Goal: Subscribe to service/newsletter

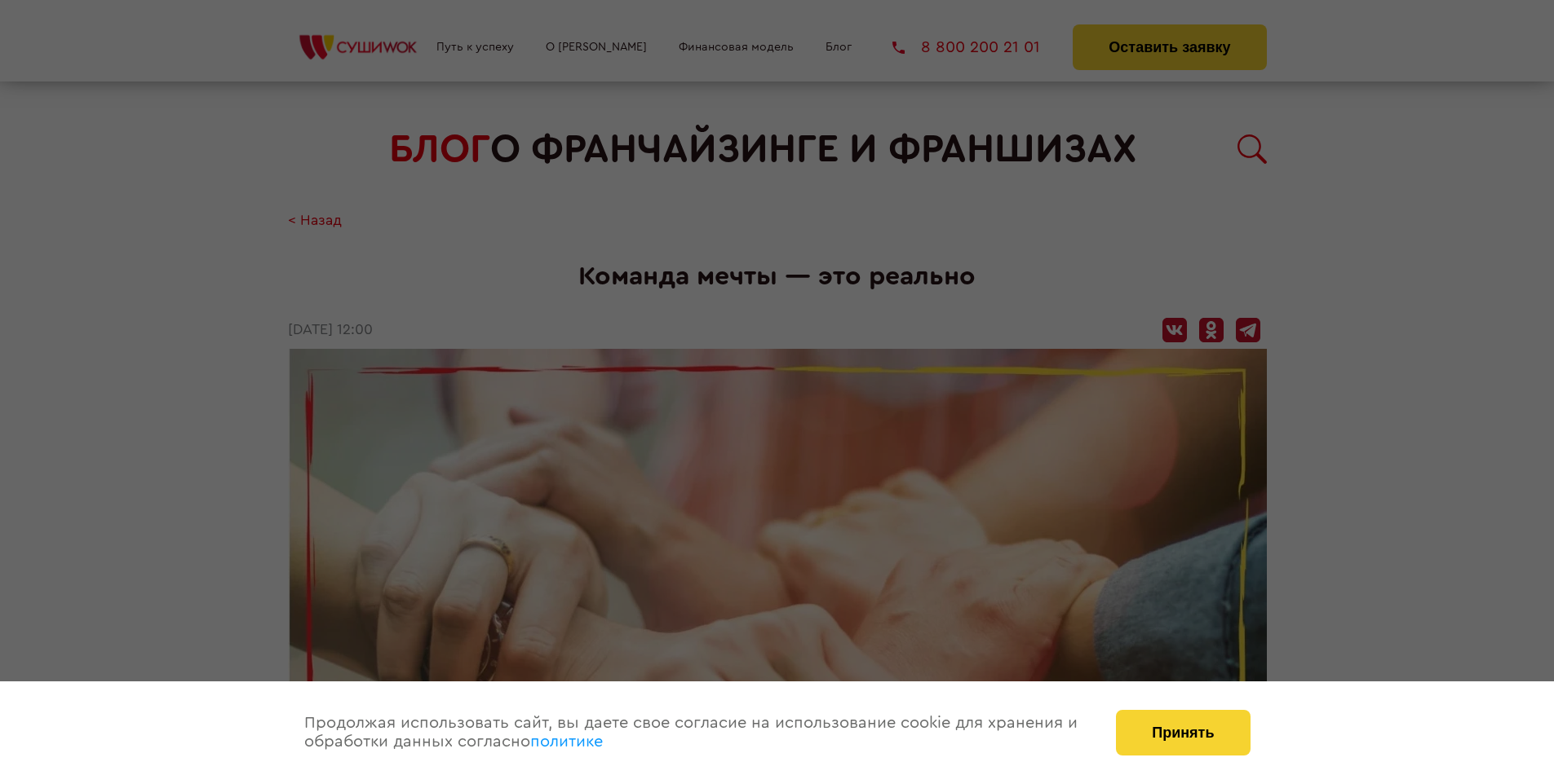
scroll to position [1953, 0]
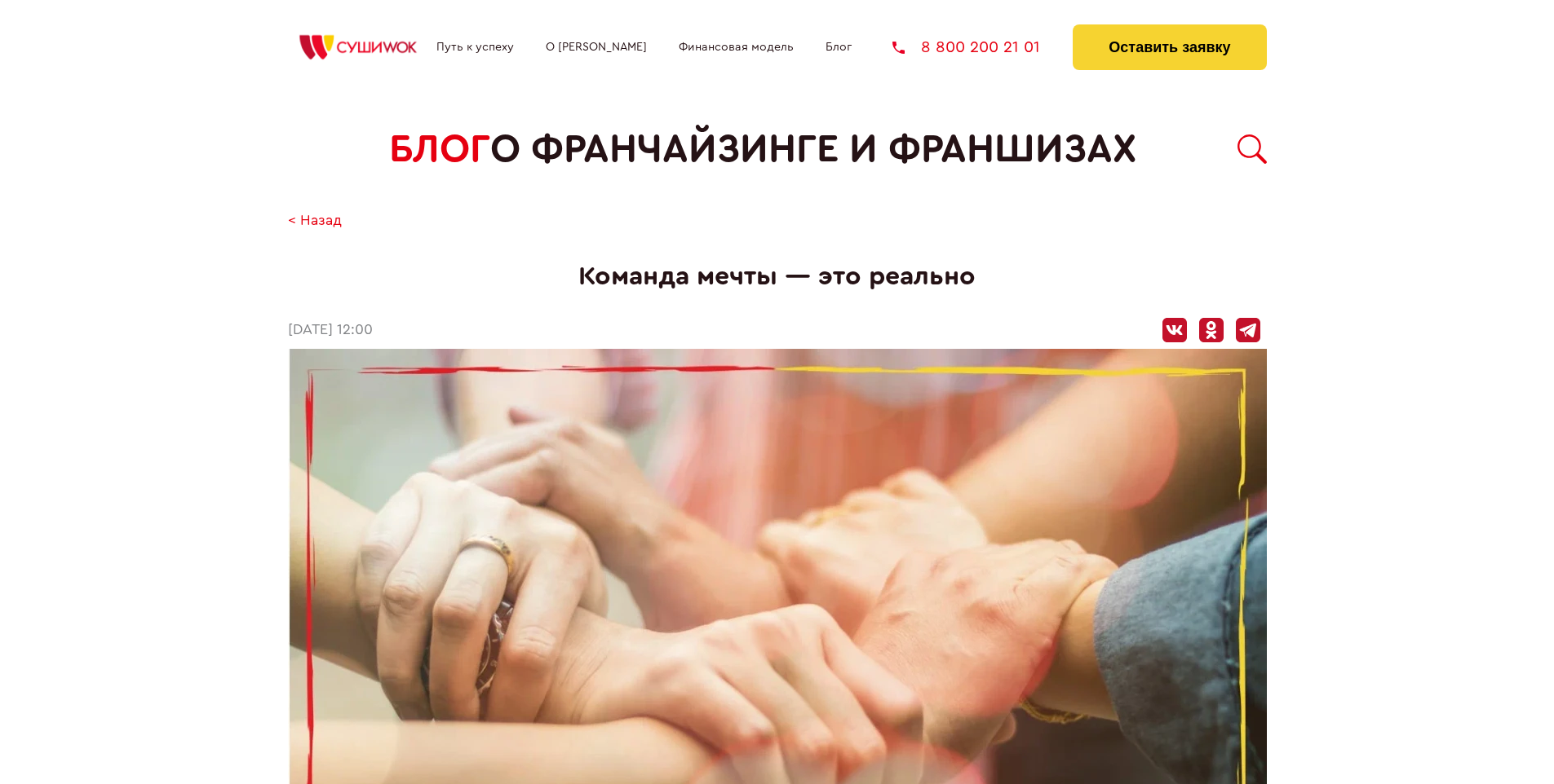
scroll to position [1953, 0]
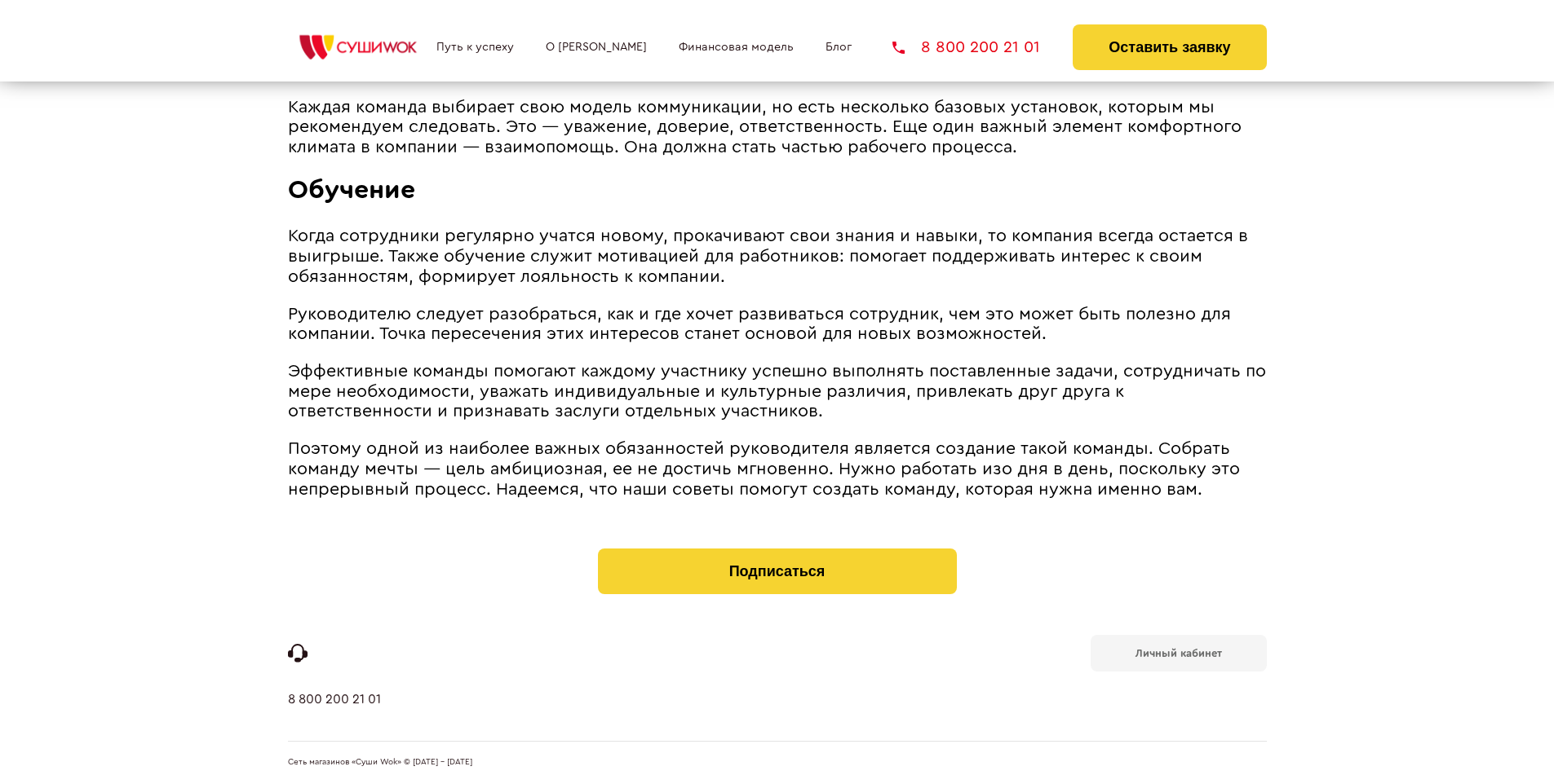
click at [1178, 652] on b "Личный кабинет" at bounding box center [1178, 653] width 87 height 11
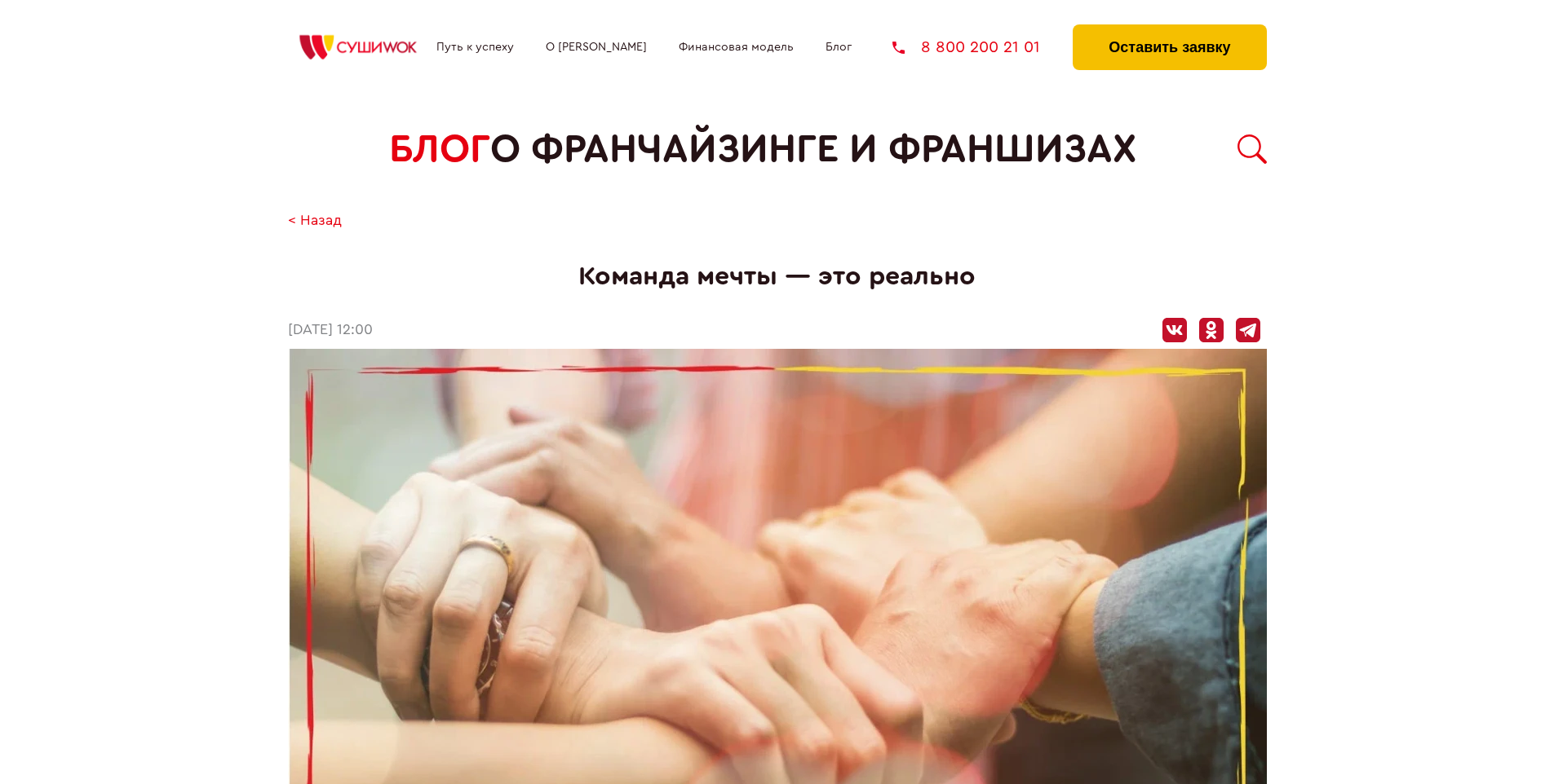
click at [1169, 29] on button "Оставить заявку" at bounding box center [1169, 47] width 194 height 45
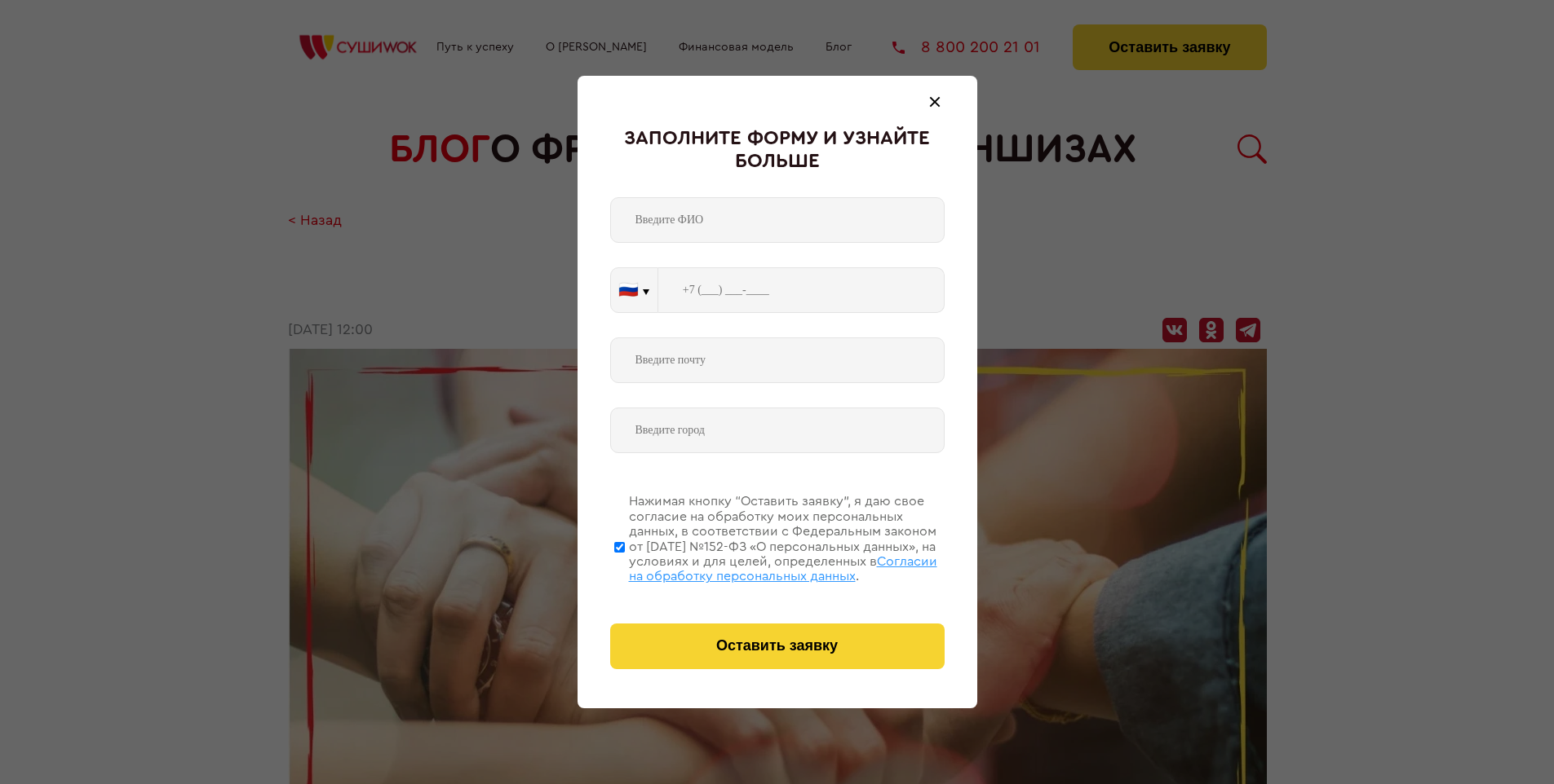
click at [756, 567] on span "Согласии на обработку персональных данных" at bounding box center [783, 569] width 308 height 28
click at [625, 567] on input "Нажимая кнопку “Оставить заявку”, я даю свое согласие на обработку моих персона…" at bounding box center [619, 547] width 11 height 130
checkbox input "false"
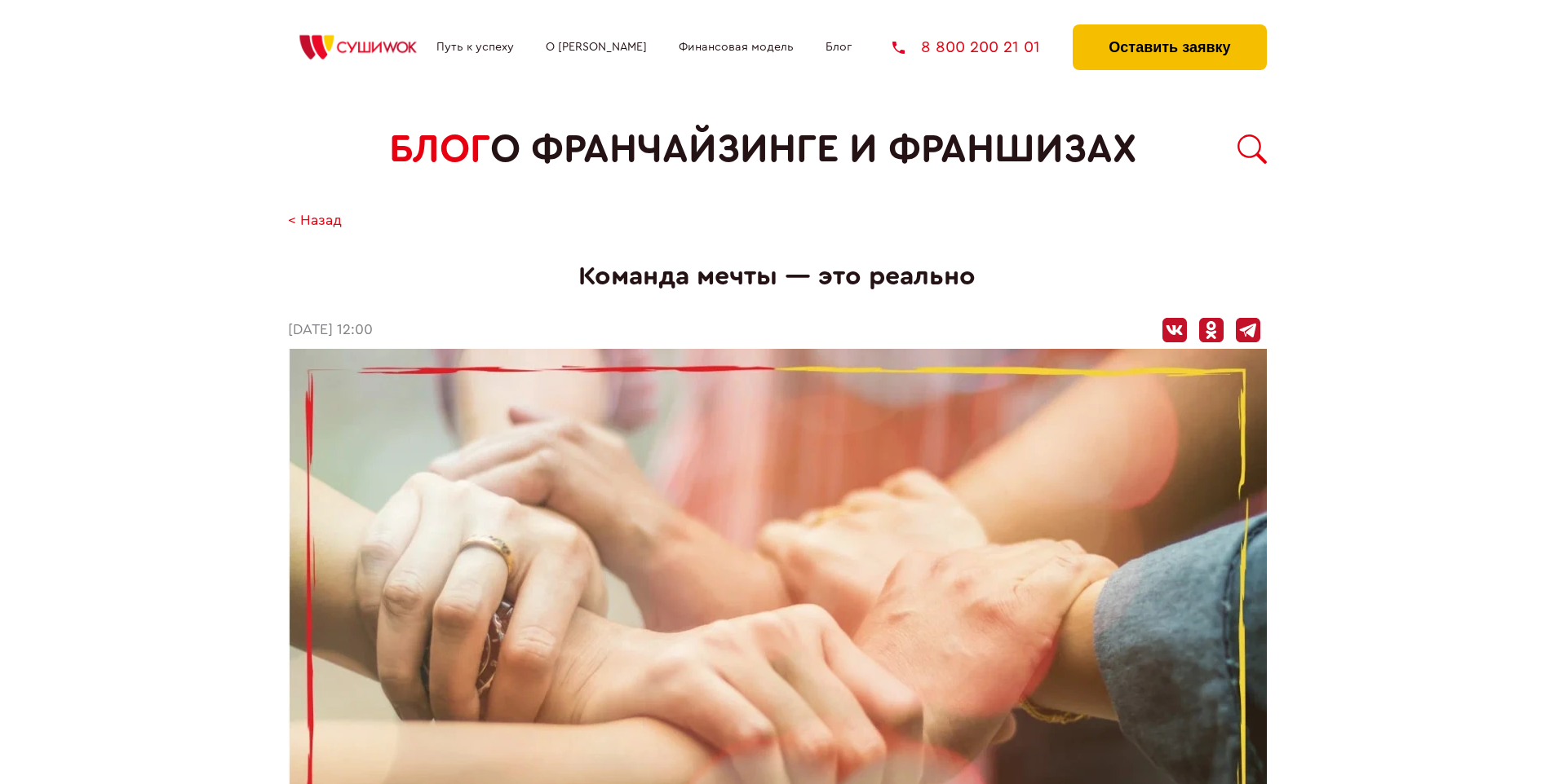
click at [1169, 29] on button "Оставить заявку" at bounding box center [1169, 47] width 194 height 45
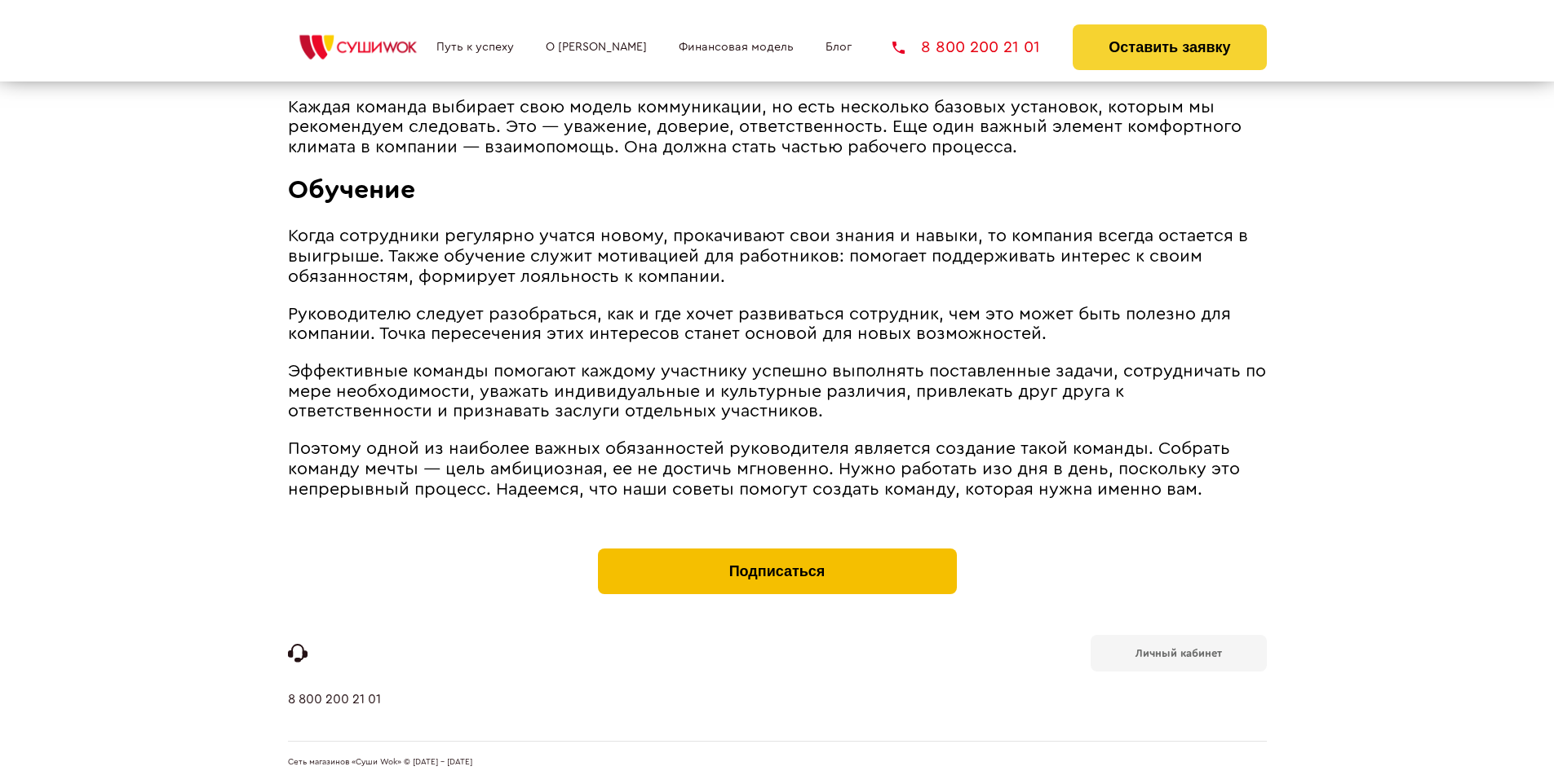
click at [777, 553] on button "Подписаться" at bounding box center [778, 571] width 359 height 45
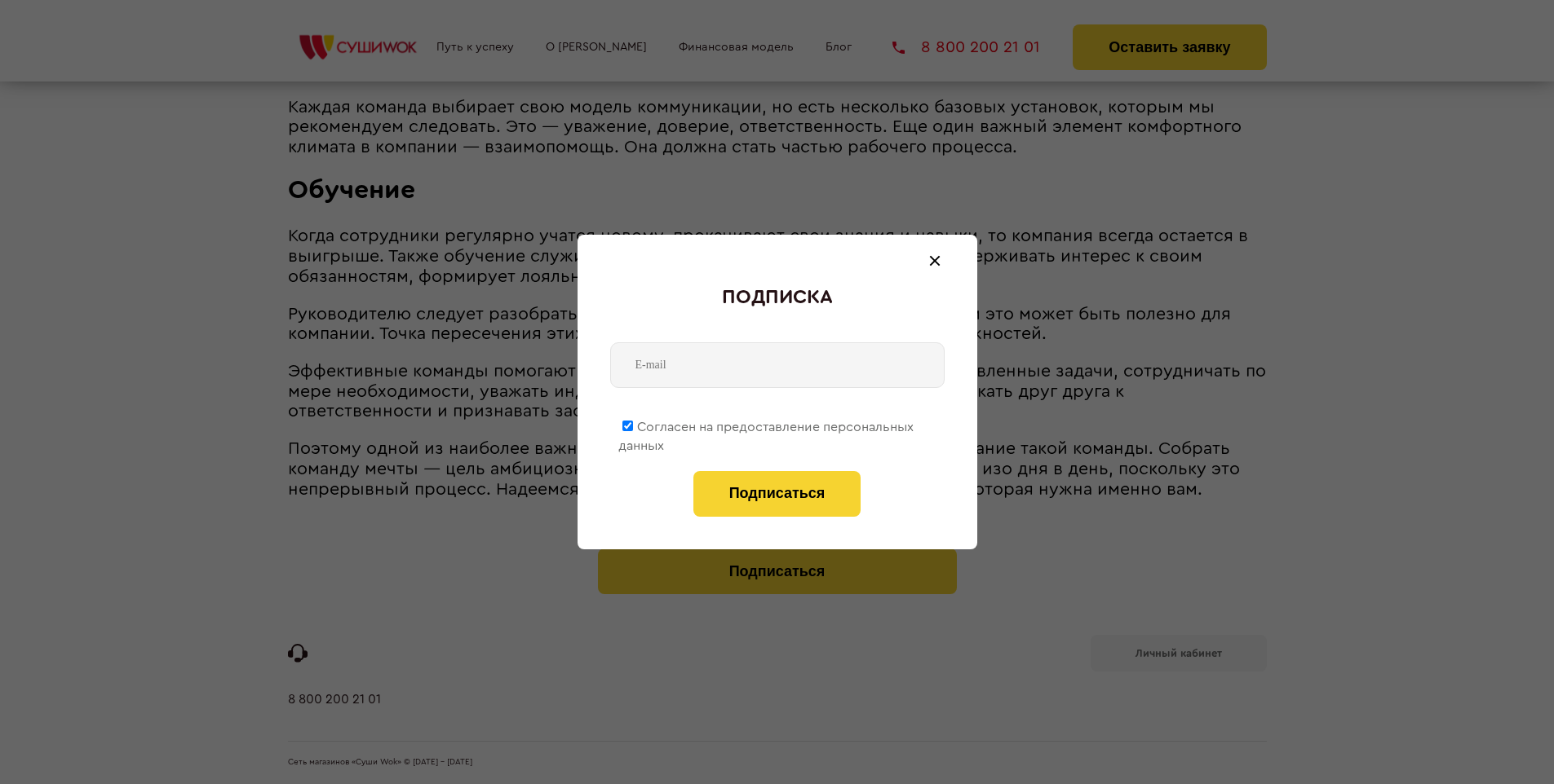
click at [767, 424] on span "Согласен на предоставление персональных данных" at bounding box center [765, 436] width 295 height 32
click at [633, 424] on input "Согласен на предоставление персональных данных" at bounding box center [627, 426] width 11 height 11
checkbox input "false"
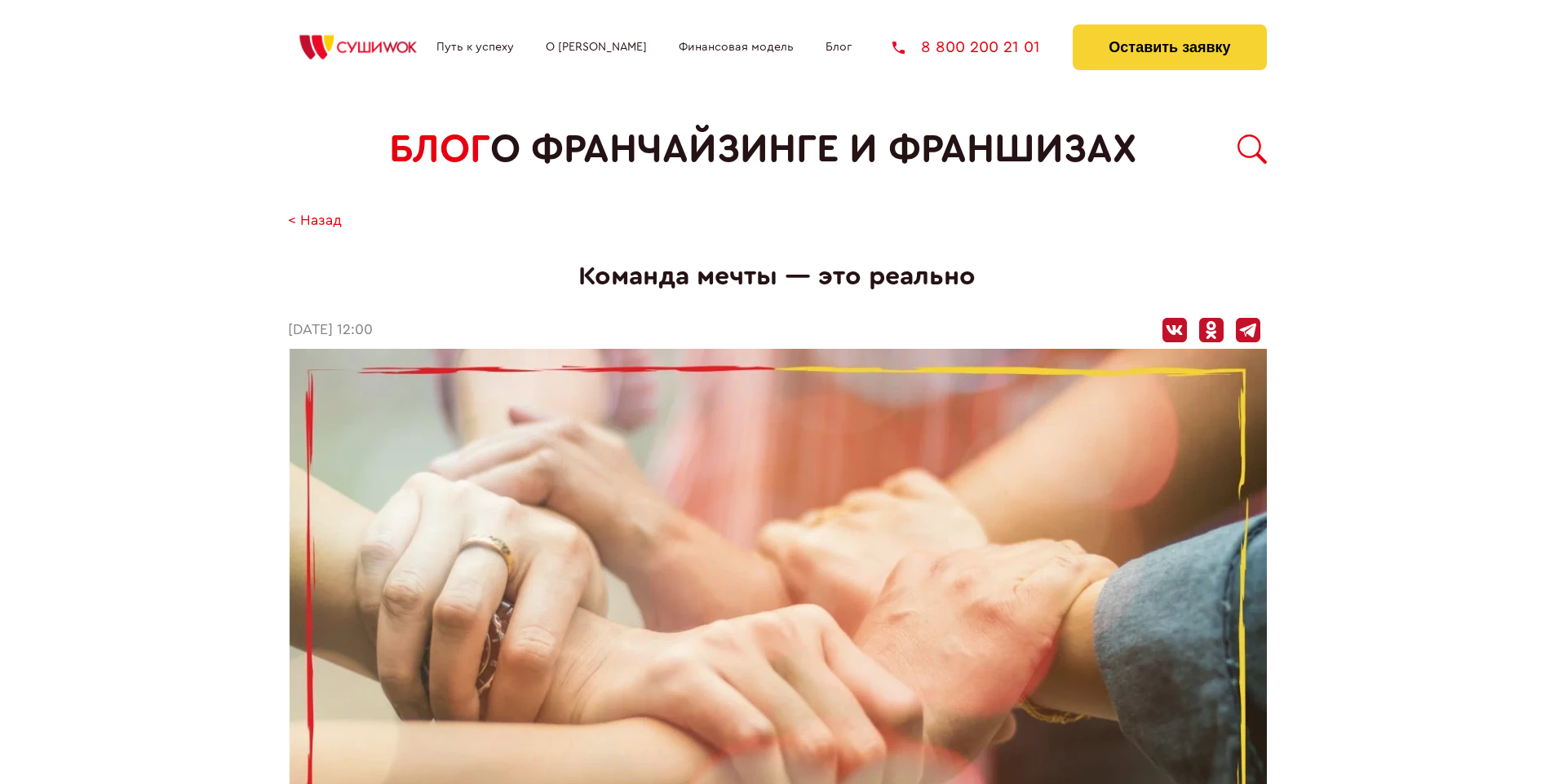
scroll to position [1953, 0]
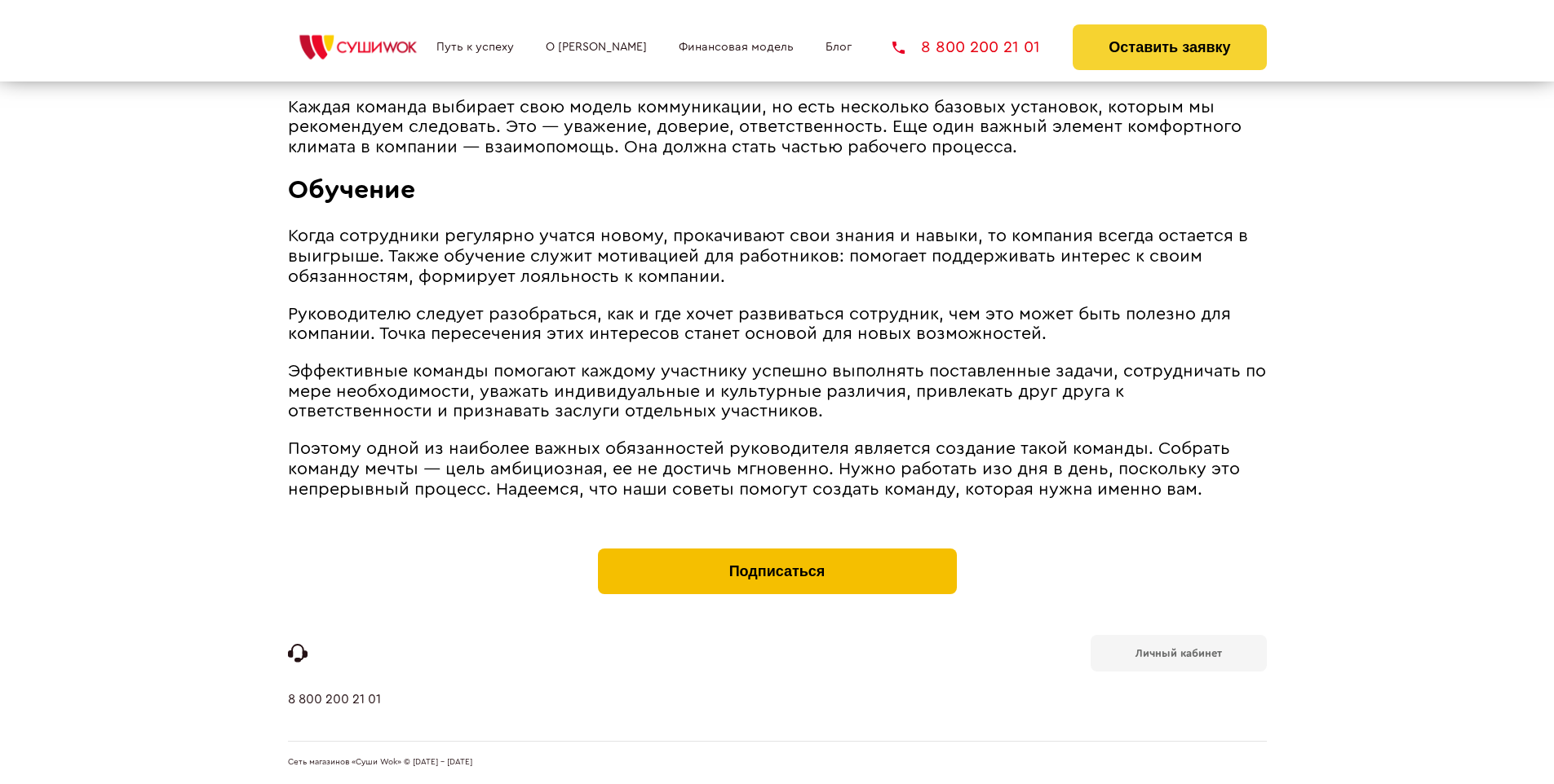
click at [777, 553] on button "Подписаться" at bounding box center [778, 571] width 359 height 45
